Goal: Transaction & Acquisition: Purchase product/service

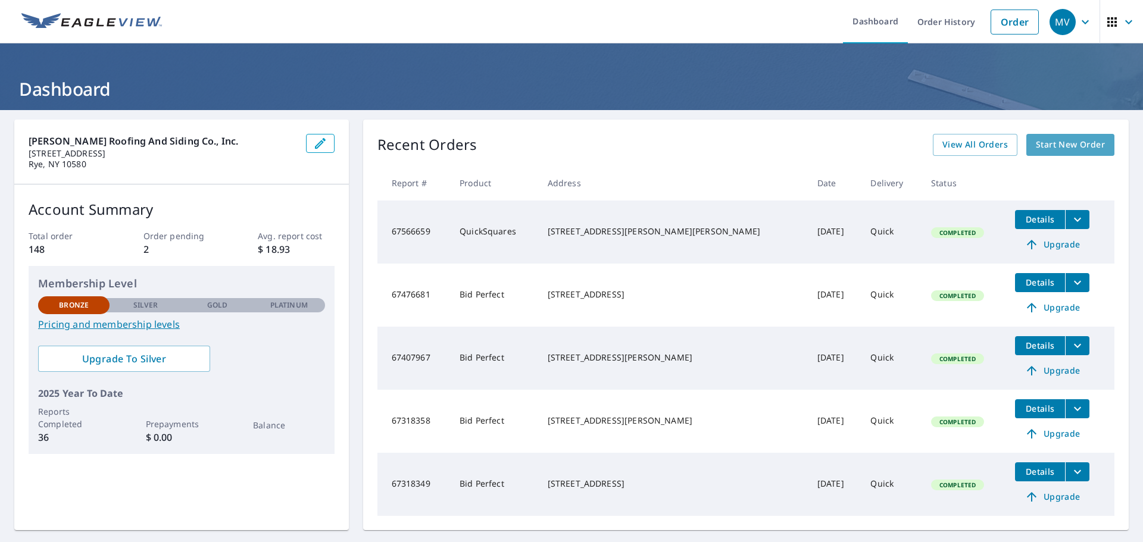
click at [1054, 145] on span "Start New Order" at bounding box center [1070, 145] width 69 height 15
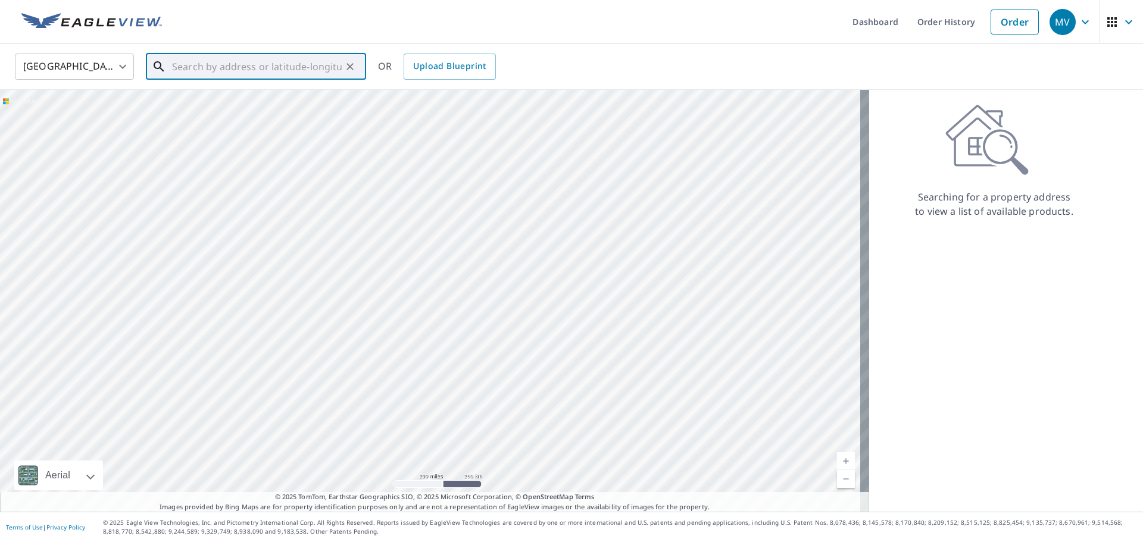
click at [217, 68] on input "text" at bounding box center [257, 66] width 170 height 33
click at [325, 65] on input "[STREET_ADDRESS]" at bounding box center [257, 66] width 170 height 33
drag, startPoint x: 320, startPoint y: 67, endPoint x: 185, endPoint y: 63, distance: 135.2
click at [186, 63] on input "[STREET_ADDRESS]" at bounding box center [257, 66] width 170 height 33
type input "1"
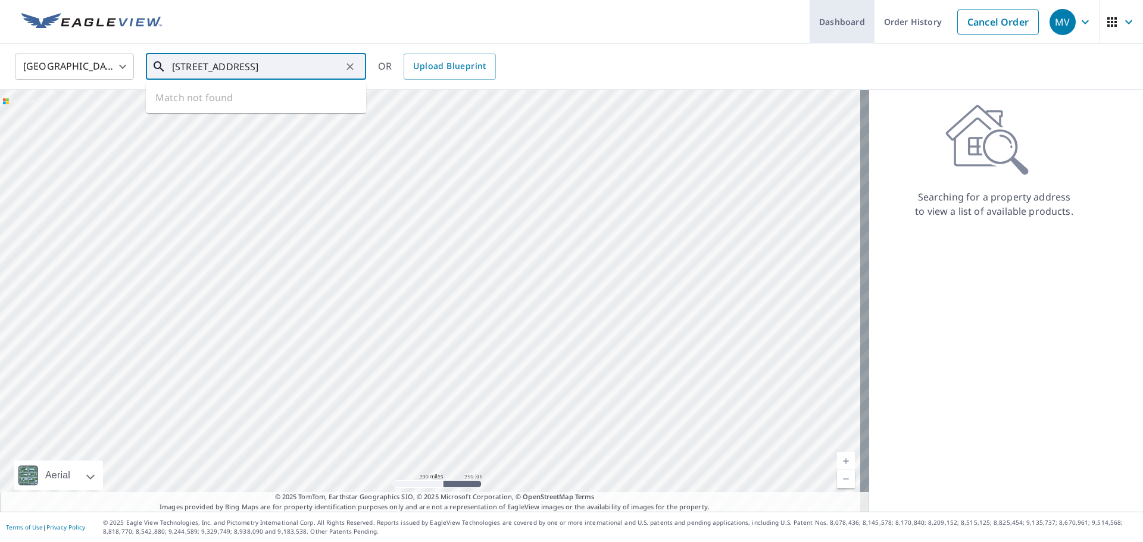
type input "[STREET_ADDRESS]"
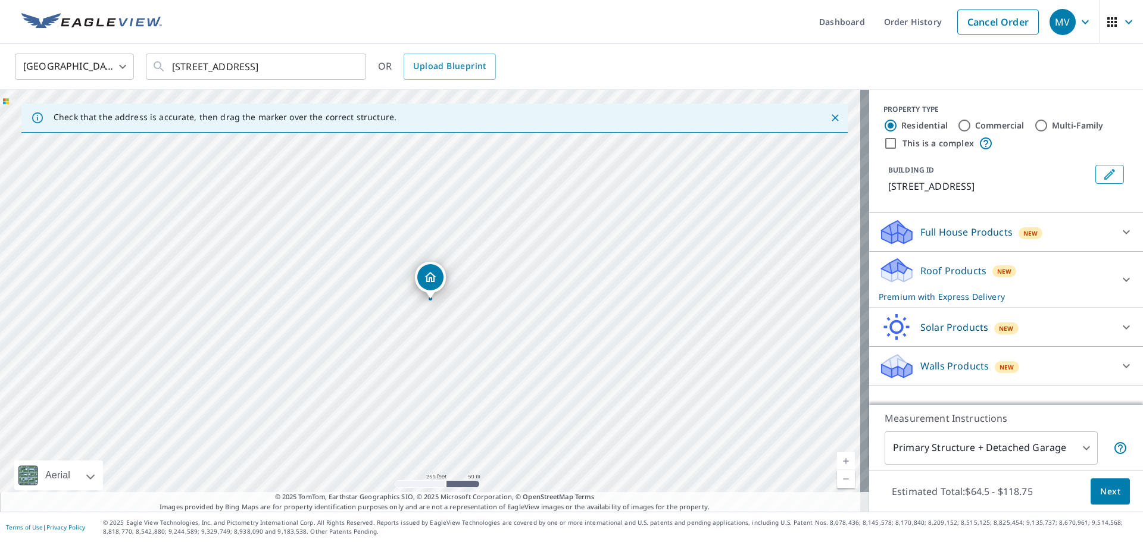
click at [945, 294] on div "Roof Products New Premium with Express Delivery" at bounding box center [995, 280] width 233 height 46
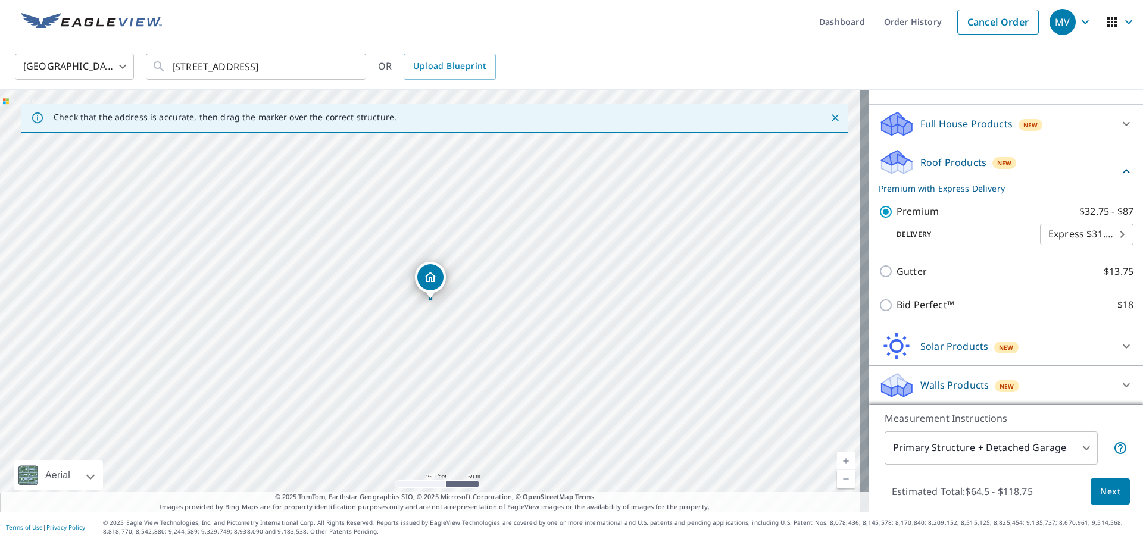
scroll to position [123, 0]
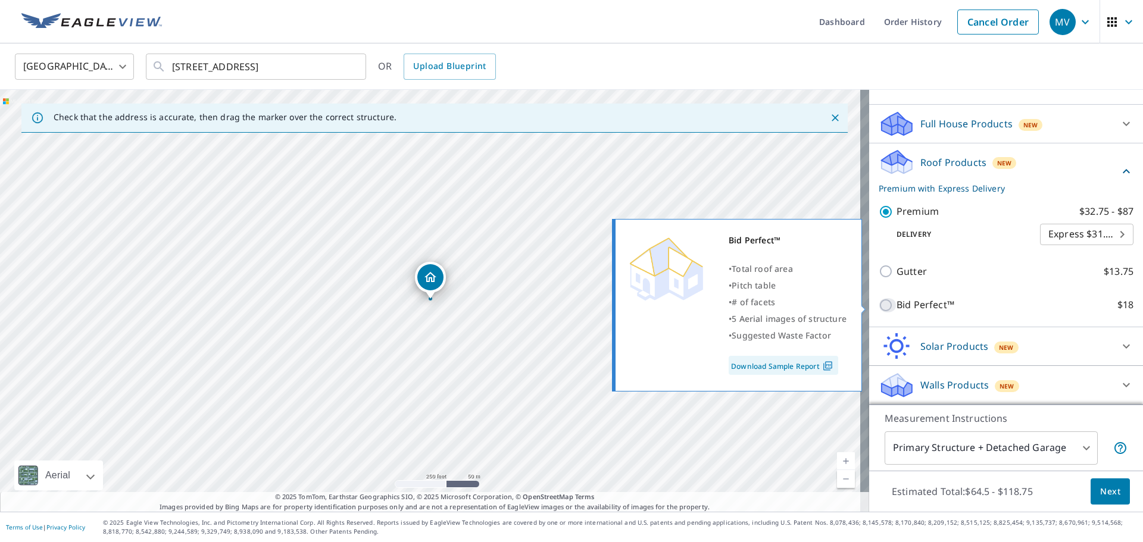
click at [883, 304] on input "Bid Perfect™ $18" at bounding box center [888, 305] width 18 height 14
checkbox input "true"
checkbox input "false"
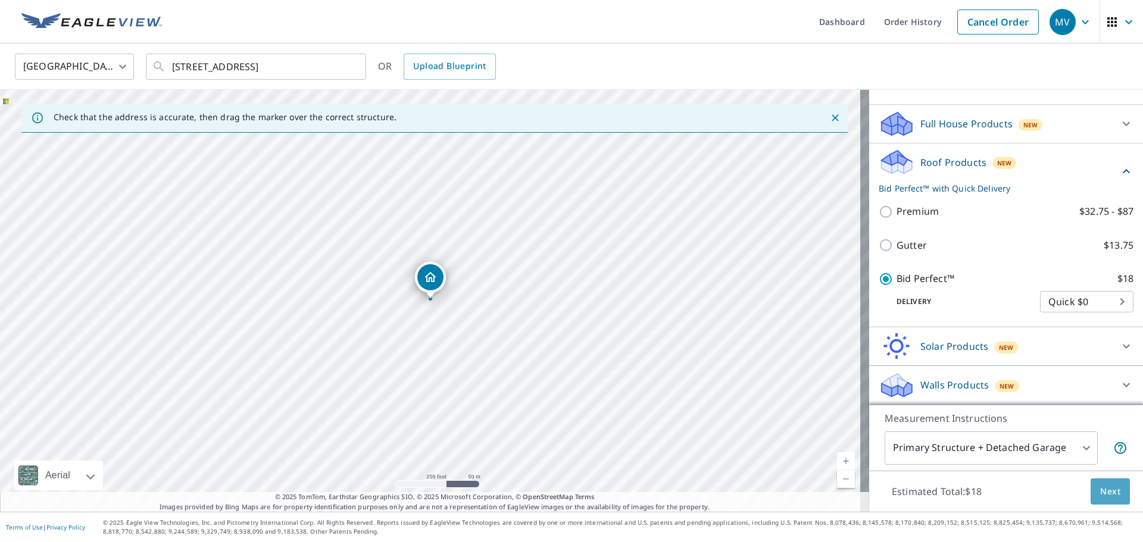
click at [1098, 479] on button "Next" at bounding box center [1110, 492] width 39 height 27
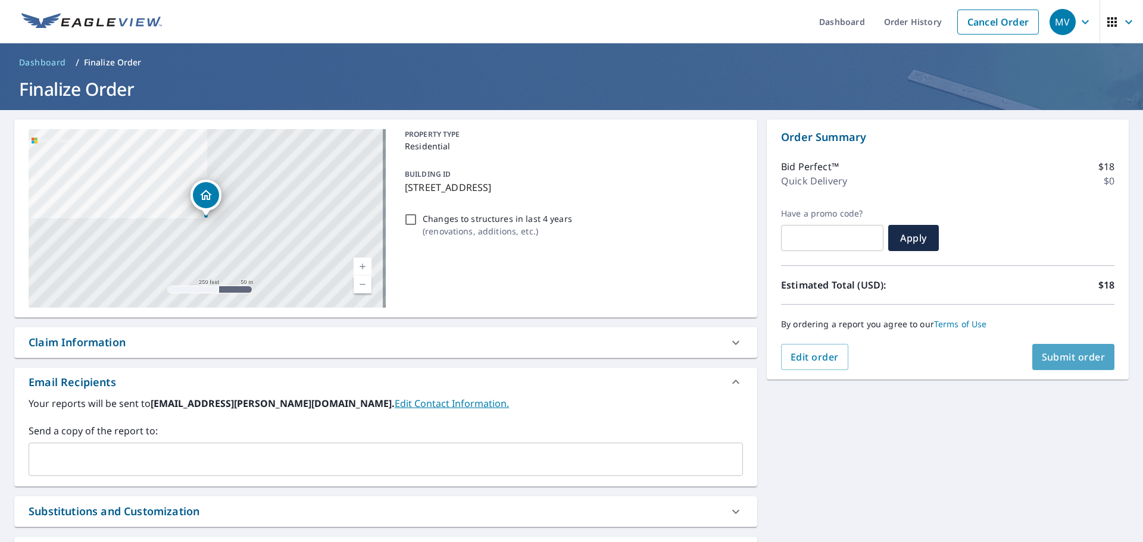
click at [1057, 361] on span "Submit order" at bounding box center [1074, 357] width 64 height 13
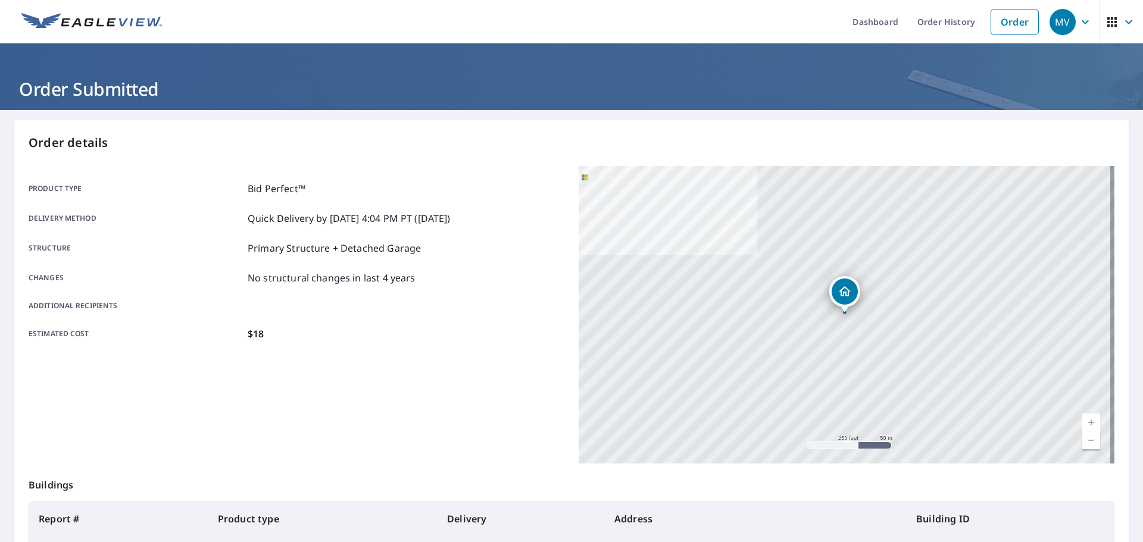
click at [838, 292] on icon "Dropped pin, building 1, Residential property, 19 Windingwood Rd N Rye Brook, N…" at bounding box center [845, 292] width 14 height 14
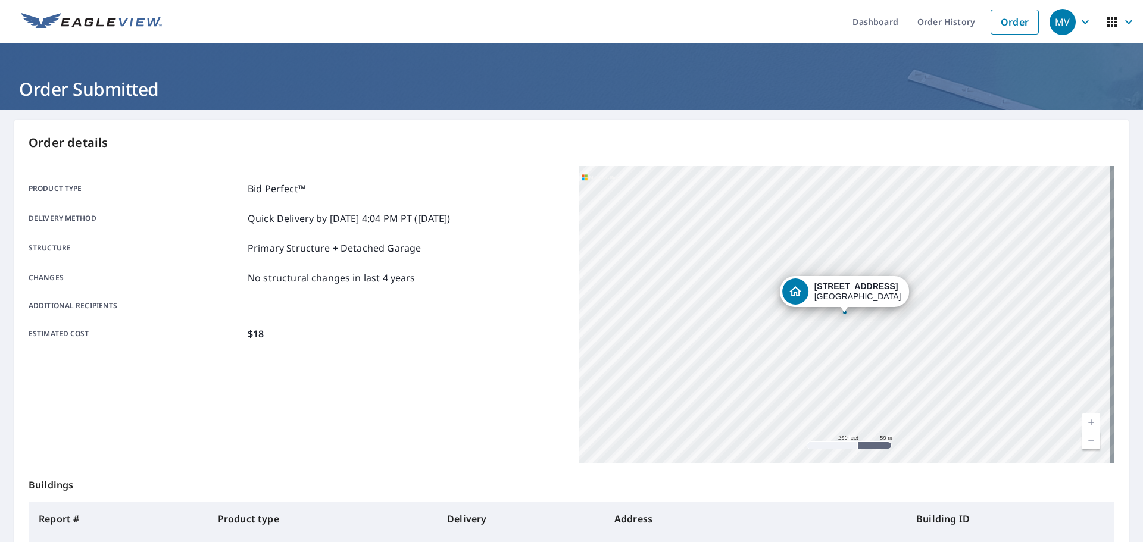
click at [834, 307] on div "[STREET_ADDRESS]" at bounding box center [845, 291] width 130 height 31
click at [839, 310] on div "Dropped pin, building 1, Residential property, 19 Windingwood Rd N Rye Brook, N…" at bounding box center [844, 307] width 15 height 12
click at [839, 310] on div "Dropped pin, building 1, Residential property, 19 Windingwood Rd N Rye Brook, N…" at bounding box center [843, 307] width 15 height 12
click at [840, 289] on icon "Dropped pin, building 1, Residential property, 19 Windingwood Rd N Rye Brook, N…" at bounding box center [845, 292] width 14 height 14
click at [840, 289] on strong "[STREET_ADDRESS]" at bounding box center [856, 287] width 84 height 10
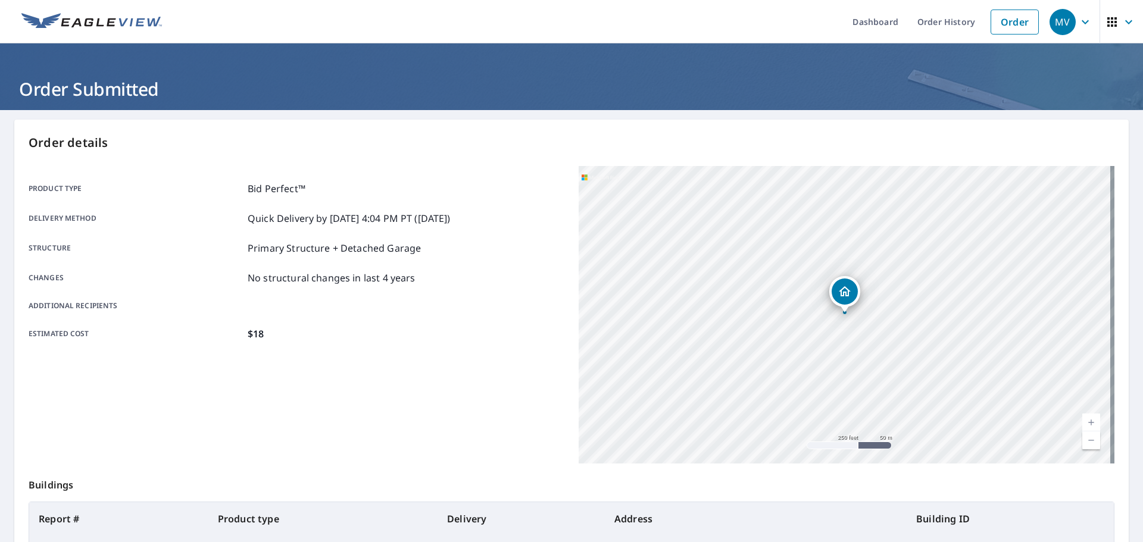
click at [840, 289] on icon "Dropped pin, building 1, Residential property, 19 Windingwood Rd N Rye Brook, N…" at bounding box center [845, 292] width 14 height 14
drag, startPoint x: 630, startPoint y: 202, endPoint x: 788, endPoint y: 330, distance: 203.6
click at [788, 330] on div "[STREET_ADDRESS]" at bounding box center [847, 315] width 536 height 298
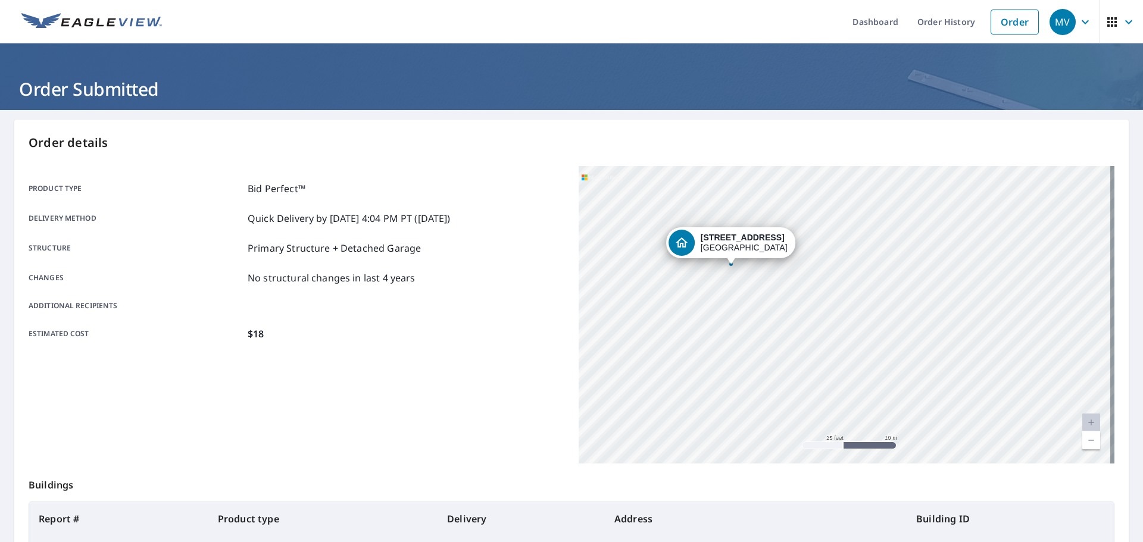
click at [466, 319] on div "Product type Bid Perfect™ Delivery method Quick Delivery by [DATE] 4:04 PM PT (…" at bounding box center [297, 262] width 536 height 160
click at [676, 242] on icon "Dropped pin, building 1, Residential property, 19 Windingwood Rd N Rye Brook, N…" at bounding box center [682, 243] width 12 height 10
click at [838, 288] on icon "Dropped pin, building 1, Residential property, 19 Windingwood Rd N Rye Brook, N…" at bounding box center [845, 292] width 14 height 14
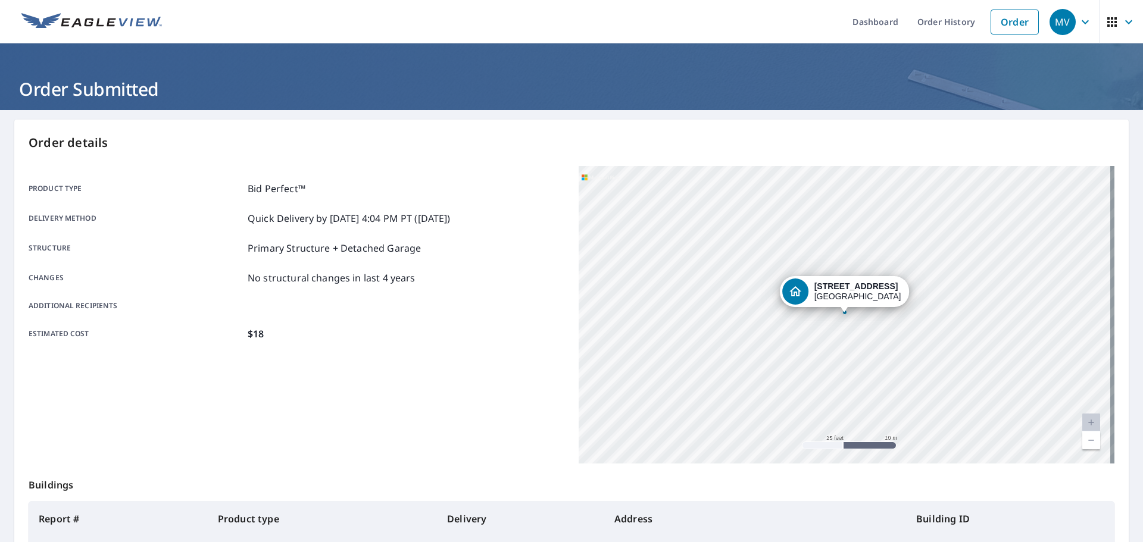
click at [833, 288] on strong "[STREET_ADDRESS]" at bounding box center [856, 287] width 84 height 10
click at [838, 296] on icon "Dropped pin, building 1, Residential property, 19 Windingwood Rd N Rye Brook, N…" at bounding box center [845, 292] width 14 height 14
click at [839, 310] on div "Dropped pin, building 1, Residential property, 19 Windingwood Rd N Rye Brook, N…" at bounding box center [844, 307] width 15 height 12
click at [834, 314] on div "[STREET_ADDRESS]" at bounding box center [847, 315] width 536 height 298
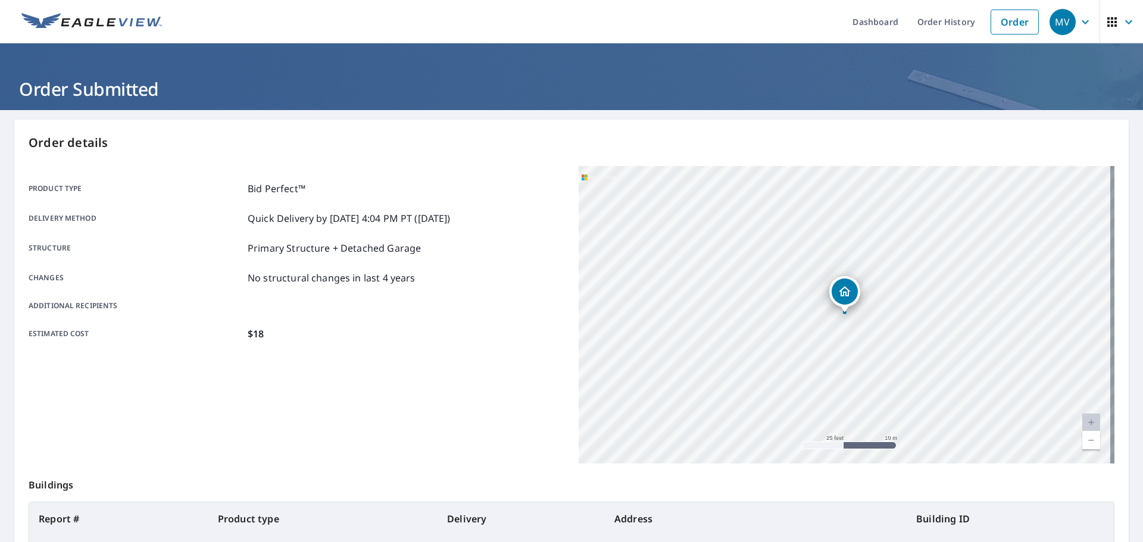
click at [842, 267] on div "[STREET_ADDRESS]" at bounding box center [847, 315] width 536 height 298
click at [839, 295] on icon "Dropped pin, building 1, Residential property, 19 Windingwood Rd N Rye Brook, N…" at bounding box center [845, 291] width 12 height 10
click at [839, 295] on div "[STREET_ADDRESS]" at bounding box center [857, 292] width 87 height 20
click at [839, 296] on icon "Dropped pin, building 1, Residential property, 19 Windingwood Rd N Rye Brook, N…" at bounding box center [845, 293] width 12 height 10
click at [838, 299] on div "[STREET_ADDRESS]" at bounding box center [856, 294] width 87 height 20
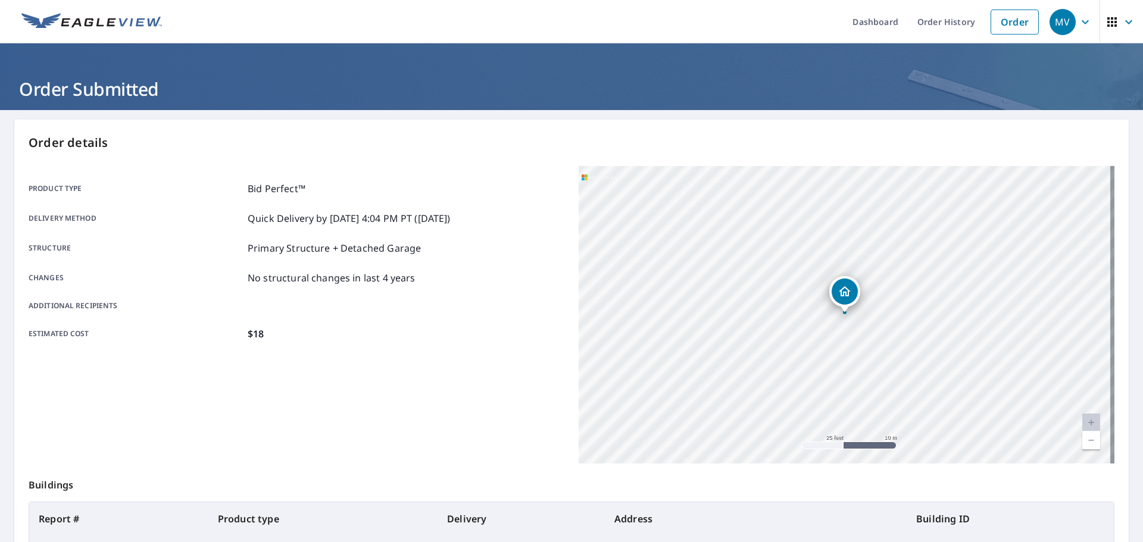
click at [836, 299] on div "Dropped pin, building 1, Residential property, 19 Windingwood Rd N Rye Brook, N…" at bounding box center [845, 292] width 26 height 26
click at [796, 294] on icon "Dropped pin, building 1, Residential property, 19 Windingwood Rd N Rye Brook, N…" at bounding box center [795, 292] width 14 height 14
click at [836, 305] on div "Dropped pin, building 1, Residential property, 19 Windingwood Rd N Rye Brook, N…" at bounding box center [845, 292] width 26 height 26
click at [877, 313] on div "[STREET_ADDRESS]" at bounding box center [847, 315] width 536 height 298
click at [863, 257] on div "[STREET_ADDRESS]" at bounding box center [847, 315] width 536 height 298
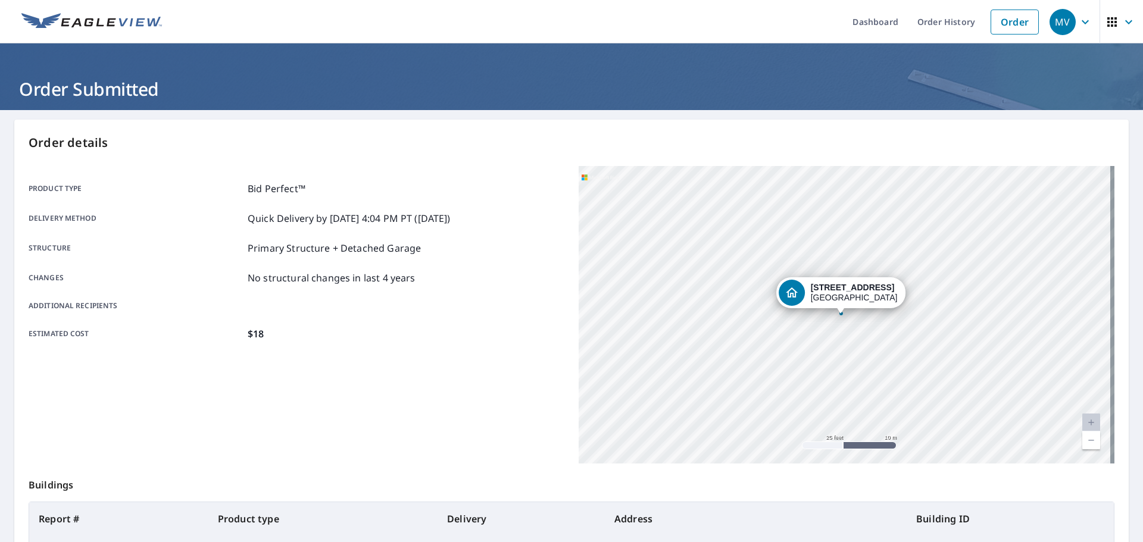
click at [830, 248] on div "[STREET_ADDRESS]" at bounding box center [847, 315] width 536 height 298
click at [813, 292] on strong "[STREET_ADDRESS]" at bounding box center [853, 288] width 84 height 10
click at [846, 355] on div "[STREET_ADDRESS]" at bounding box center [847, 315] width 536 height 298
click at [786, 329] on div "[STREET_ADDRESS]" at bounding box center [847, 315] width 536 height 298
click at [767, 302] on div "[STREET_ADDRESS]" at bounding box center [847, 315] width 536 height 298
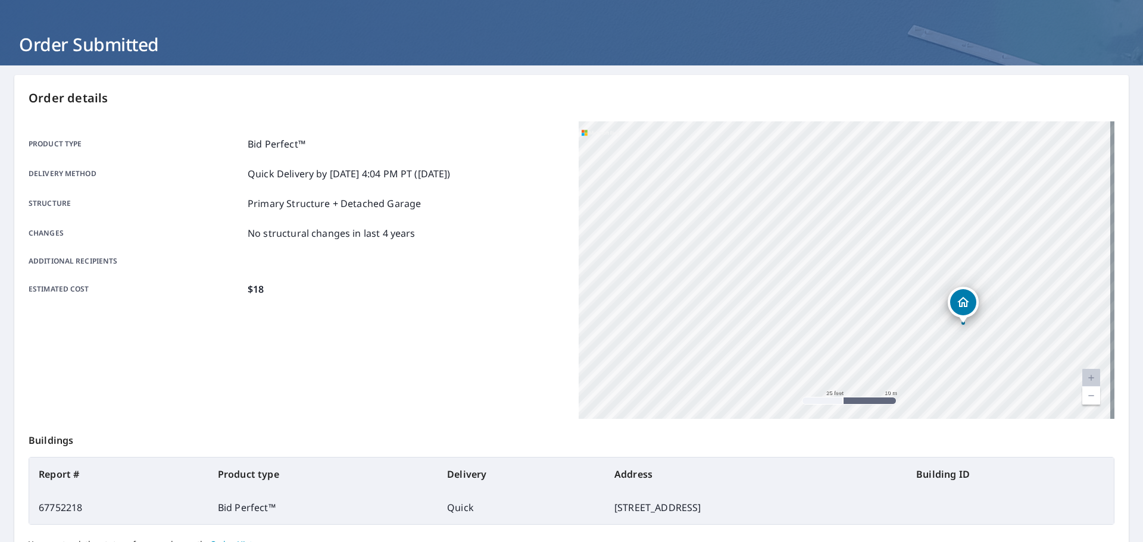
scroll to position [158, 0]
